Goal: Information Seeking & Learning: Learn about a topic

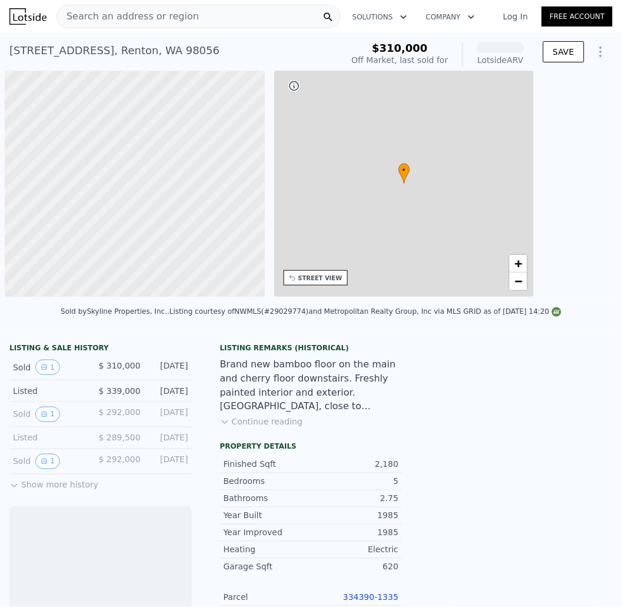
scroll to position [0, 4]
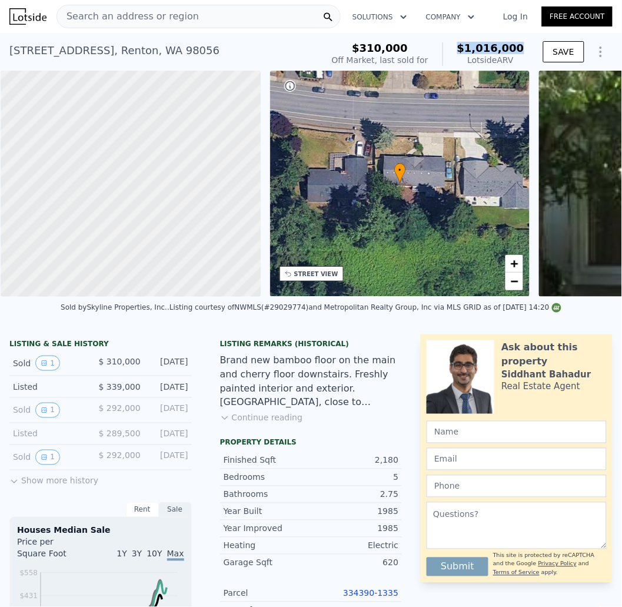
drag, startPoint x: 525, startPoint y: 46, endPoint x: 451, endPoint y: 45, distance: 73.6
click at [451, 45] on div "$310,000 Off Market, last sold for $1,016,000 Lotside ARV SAVE" at bounding box center [469, 54] width 285 height 33
copy span "$1,016,000"
drag, startPoint x: 321, startPoint y: 274, endPoint x: 317, endPoint y: 268, distance: 7.5
click at [321, 274] on div "STREET VIEW" at bounding box center [316, 274] width 44 height 9
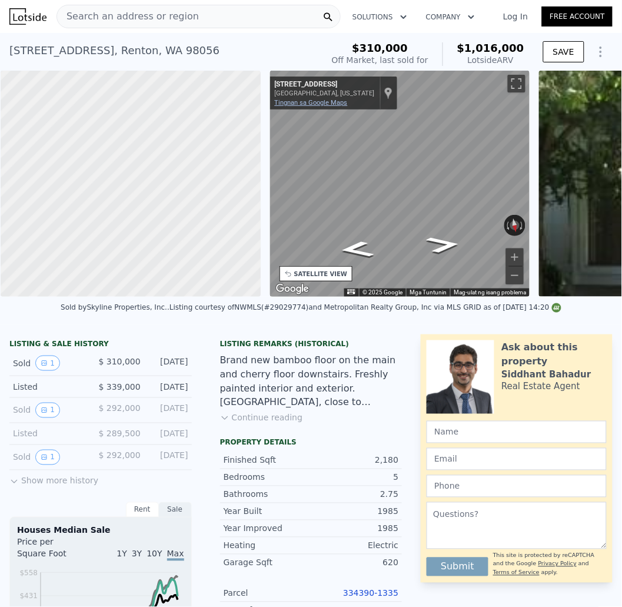
click at [327, 103] on link "Tingnan sa Google Maps" at bounding box center [311, 103] width 73 height 8
click at [123, 19] on span "Search an address or region" at bounding box center [128, 16] width 142 height 14
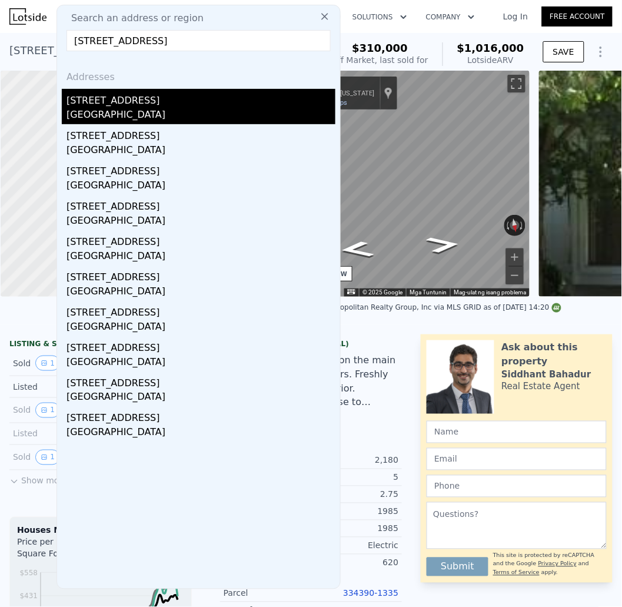
type input "[STREET_ADDRESS]"
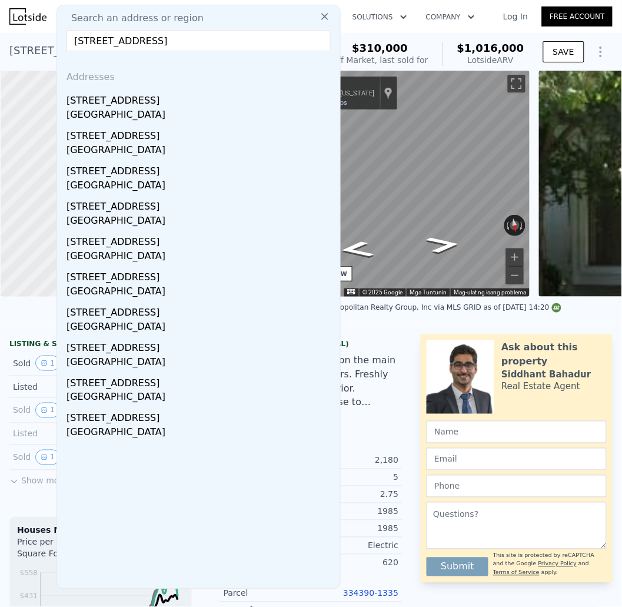
drag, startPoint x: 144, startPoint y: 99, endPoint x: 171, endPoint y: 11, distance: 92.4
click at [144, 99] on div "[STREET_ADDRESS]" at bounding box center [201, 98] width 269 height 19
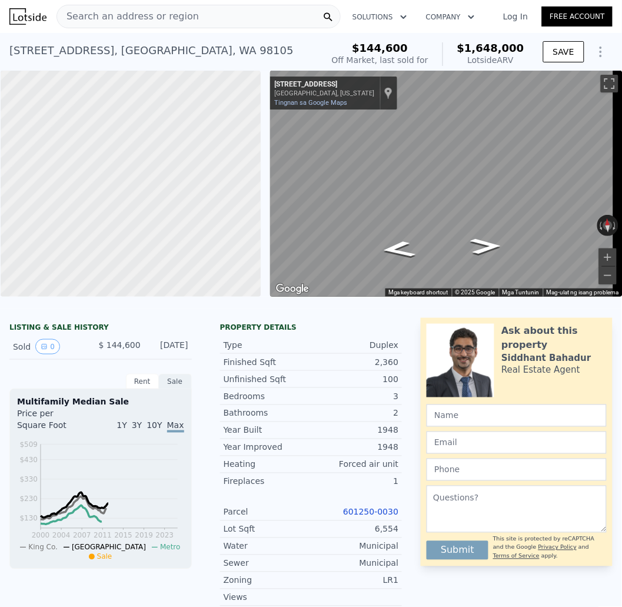
click at [499, 45] on span "$1,648,000" at bounding box center [490, 48] width 67 height 12
drag, startPoint x: 517, startPoint y: 45, endPoint x: 460, endPoint y: 47, distance: 57.7
click at [460, 47] on div "$144,600 Off Market, last sold for $1,648,000 Lotside ARV" at bounding box center [428, 54] width 202 height 33
copy span "$1,648,000"
